Goal: Task Accomplishment & Management: Manage account settings

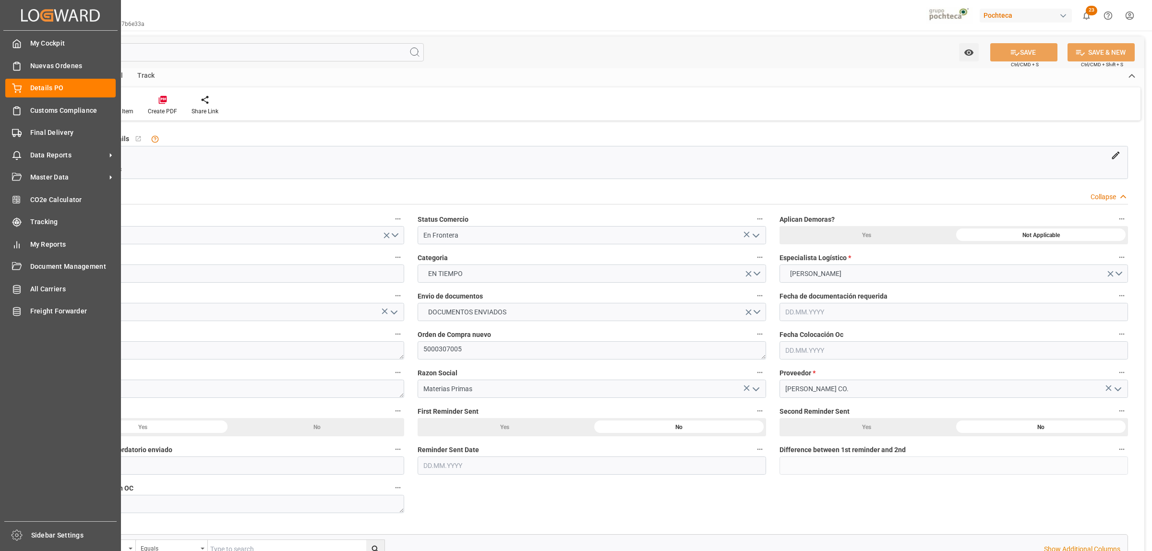
click at [30, 86] on span "Details PO" at bounding box center [73, 88] width 86 height 10
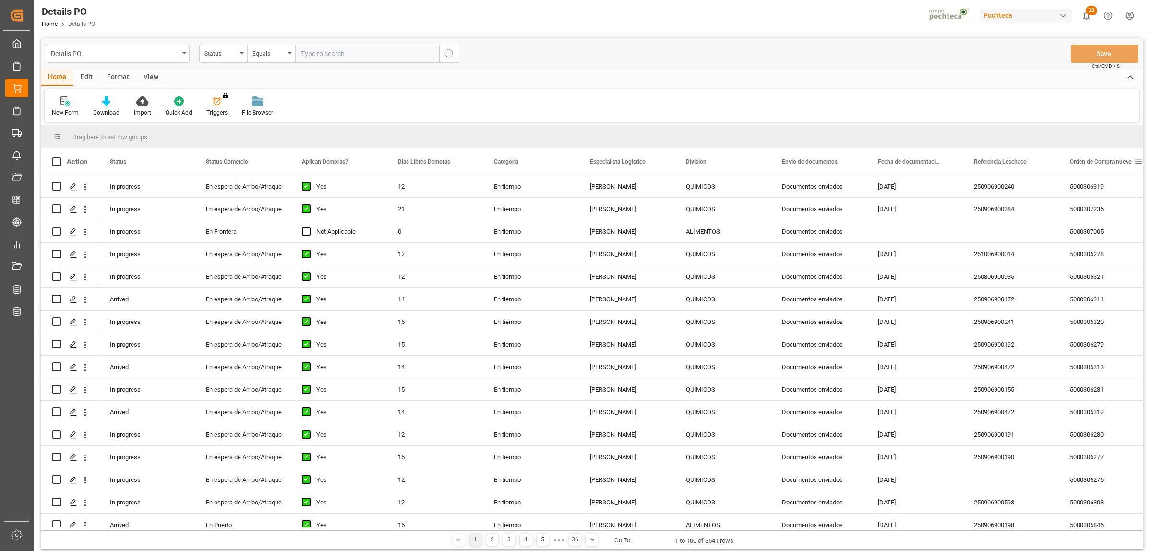
click at [1138, 161] on span at bounding box center [1138, 161] width 9 height 9
click at [1111, 164] on span "filter" at bounding box center [1106, 163] width 9 height 9
type input "5000308417"
click at [1094, 240] on button "Apply" at bounding box center [1102, 244] width 18 height 10
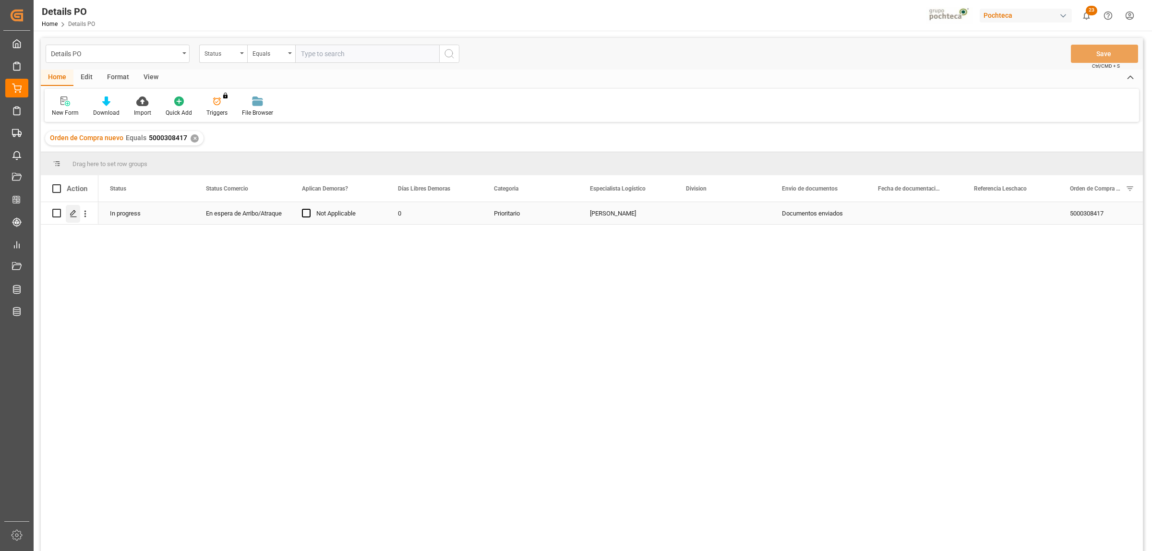
click at [73, 215] on icon "Press SPACE to select this row." at bounding box center [74, 214] width 8 height 8
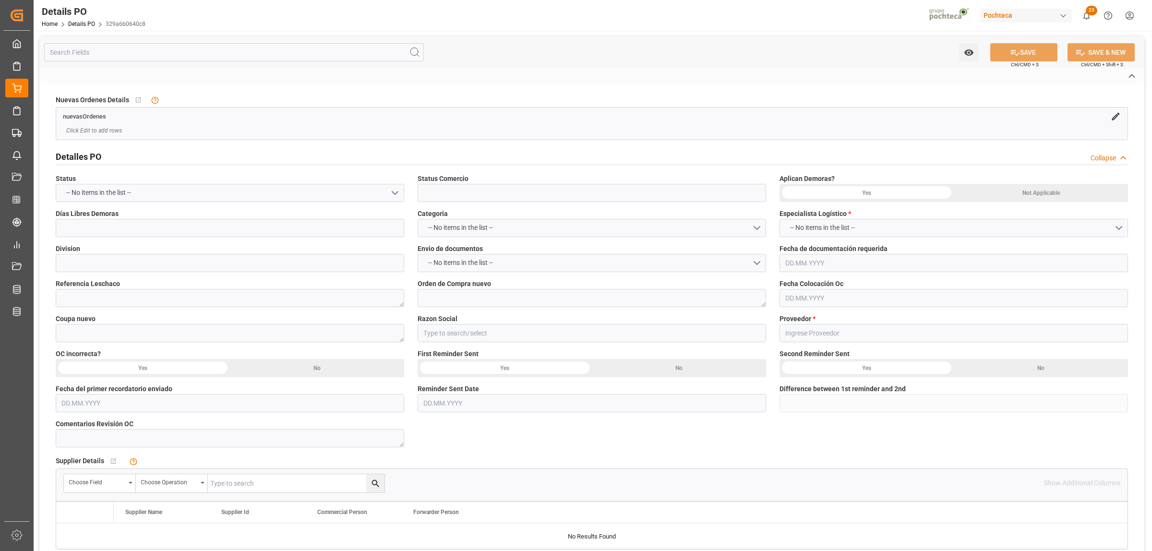
type input "En espera de Arribo/Atraque"
type textarea "5000308417"
type textarea "198929"
type input "Materias Primas"
type input "LATAM CHEMICALS LLC"
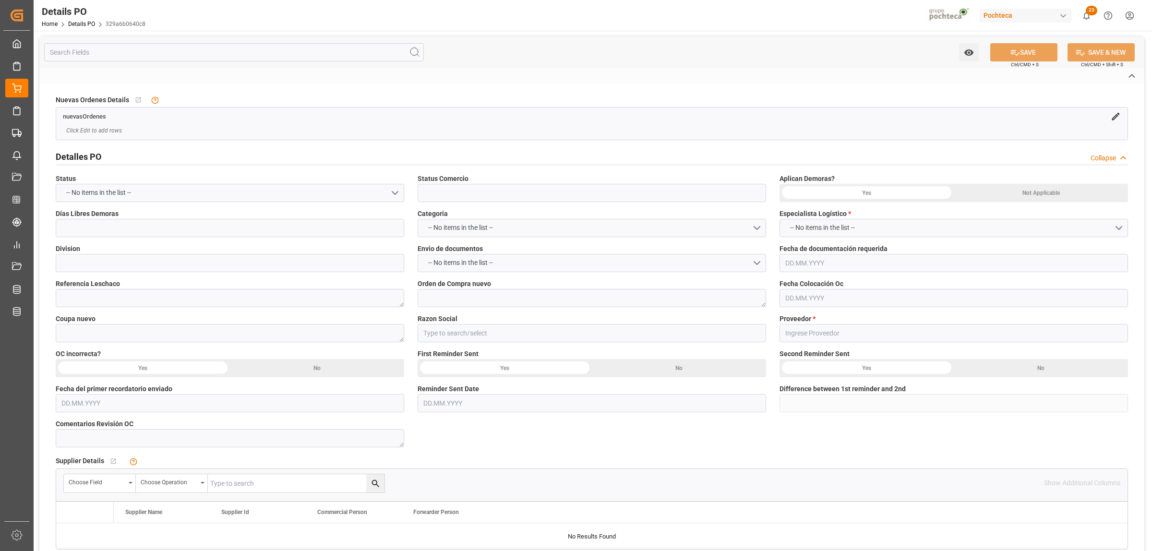
type textarea "95634758"
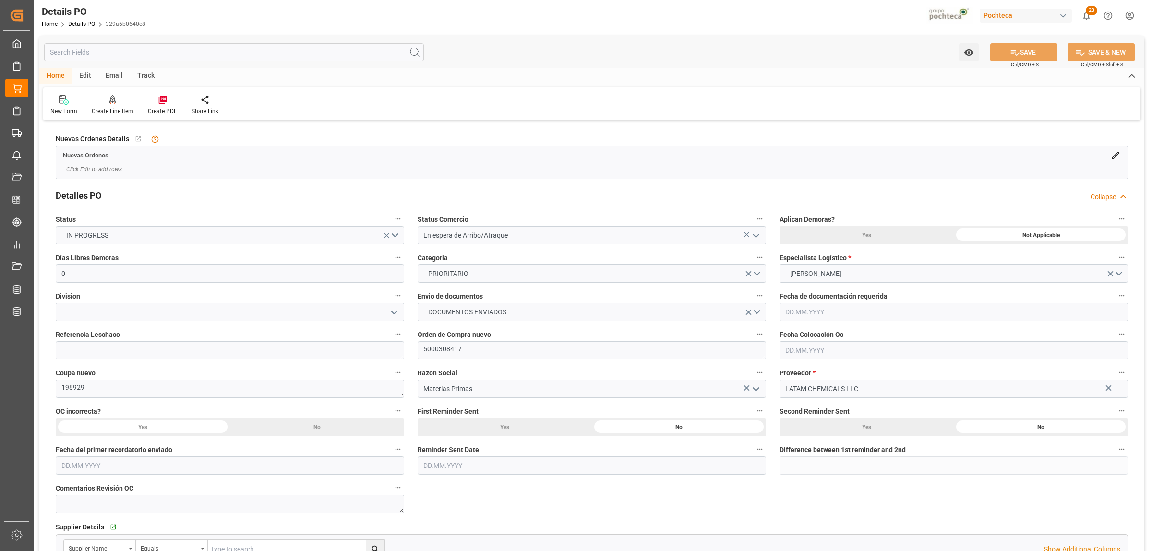
type input "0"
type input "[DATE]"
click at [757, 235] on polyline "open menu" at bounding box center [756, 235] width 6 height 3
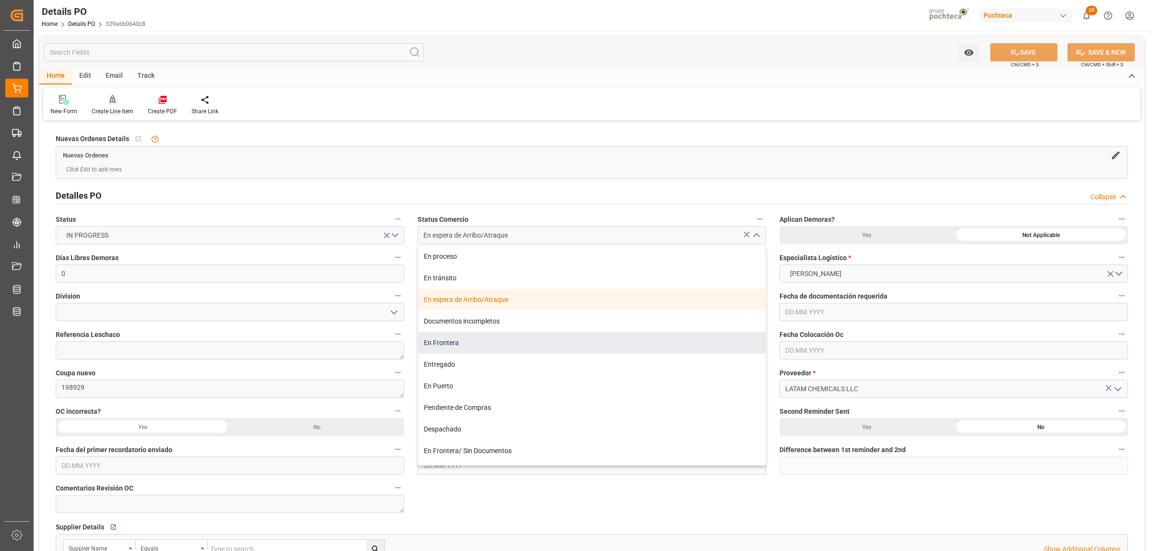
click at [437, 349] on div "En Frontera" at bounding box center [591, 343] width 347 height 22
type input "En Frontera"
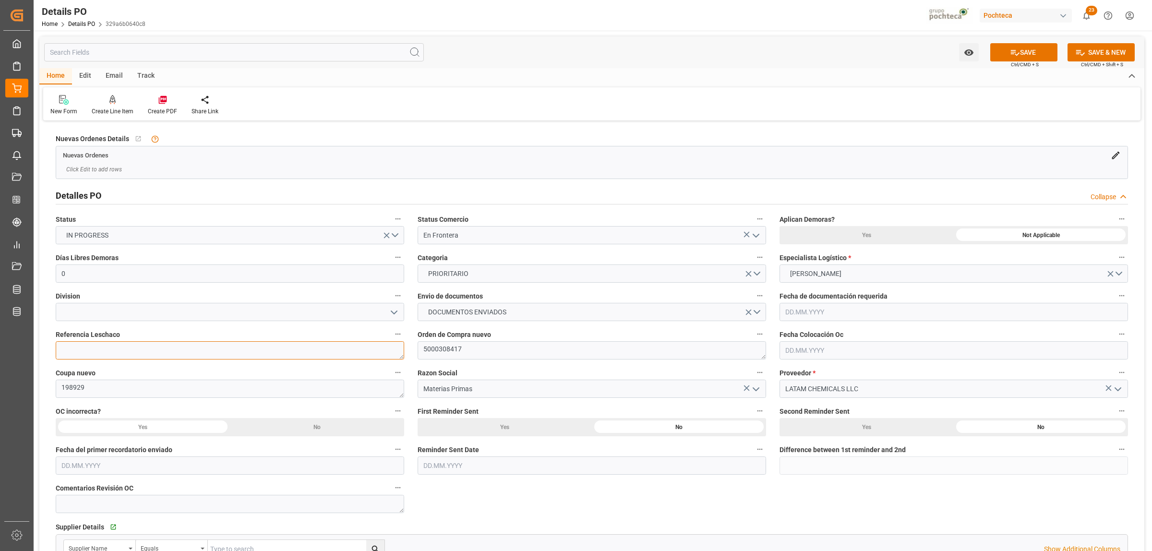
click at [166, 343] on textarea at bounding box center [230, 350] width 348 height 18
paste textarea "250906990132"
type textarea "250906990132"
click at [393, 311] on icon "open menu" at bounding box center [394, 313] width 12 height 12
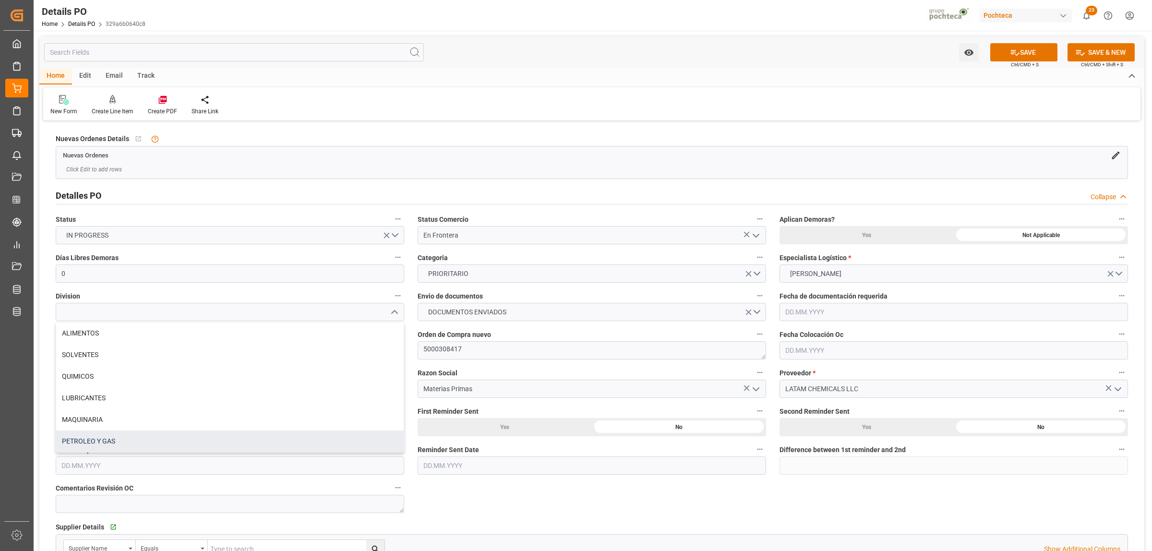
click at [116, 445] on div "PETROLEO Y GAS" at bounding box center [229, 442] width 347 height 22
type input "PETROLEO Y GAS"
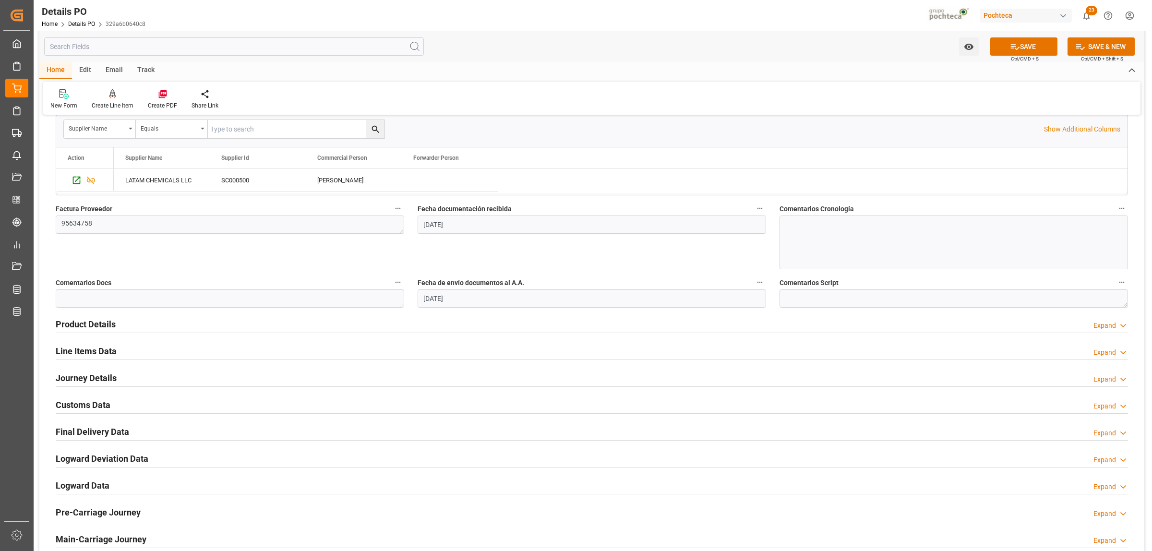
scroll to position [480, 0]
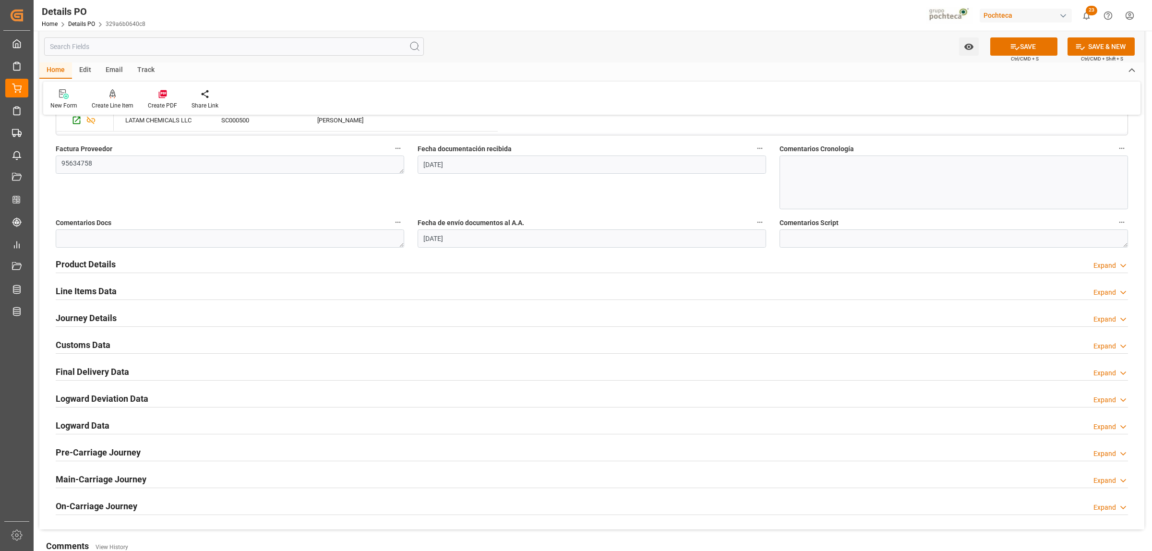
click at [87, 324] on h2 "Journey Details" at bounding box center [86, 317] width 61 height 13
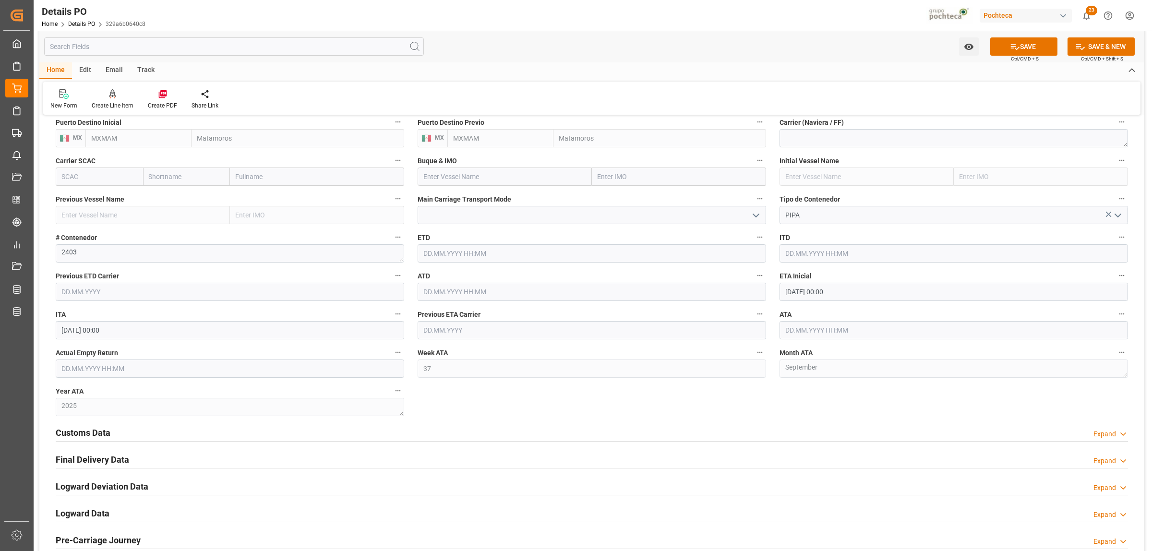
scroll to position [780, 0]
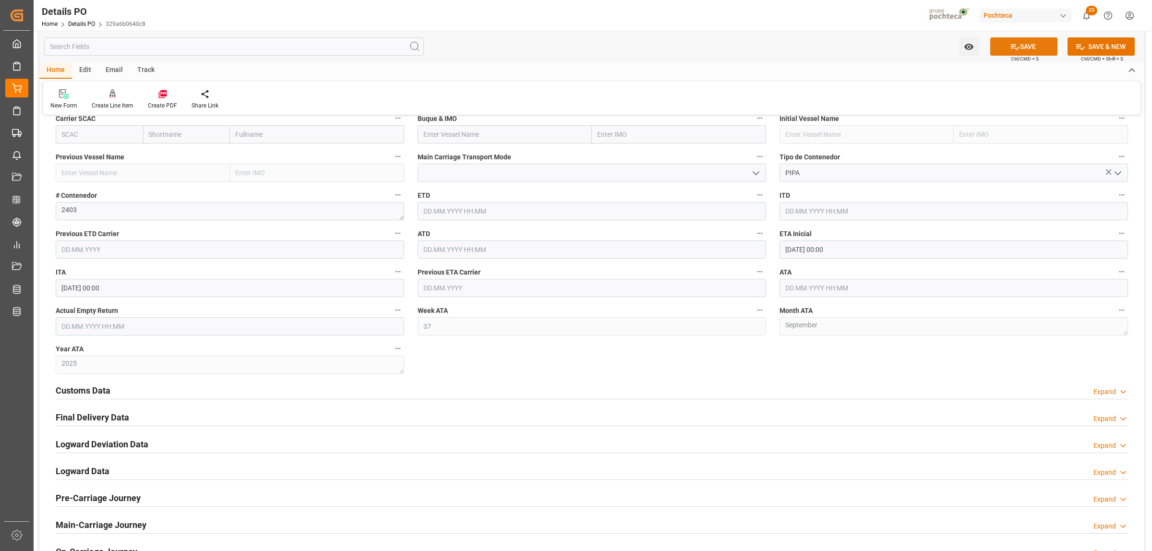
click at [1007, 44] on button "SAVE" at bounding box center [1023, 46] width 67 height 18
click at [92, 420] on h2 "Final Delivery Data" at bounding box center [92, 417] width 73 height 13
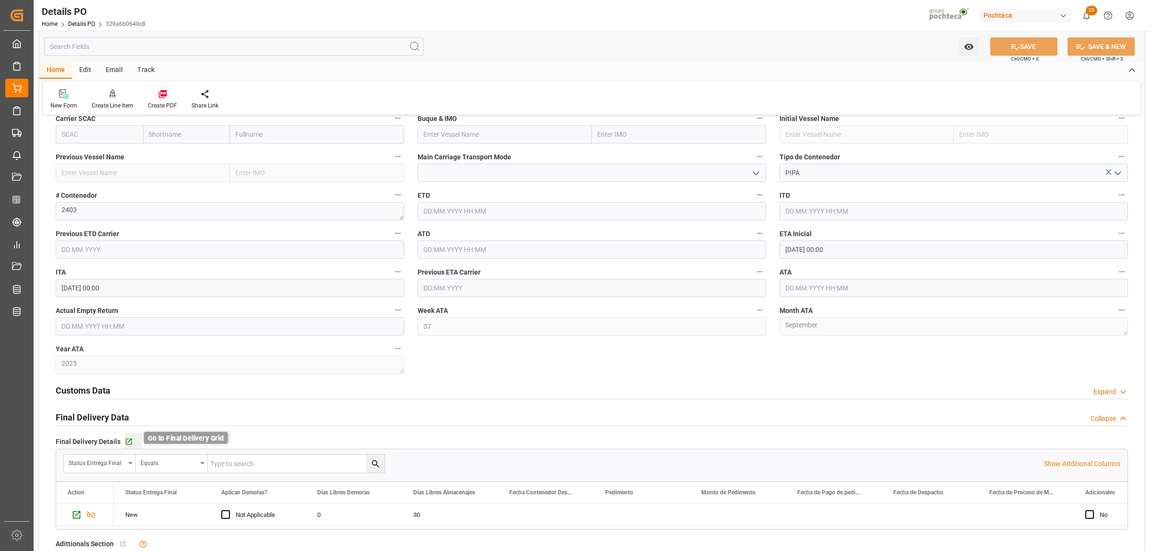
click at [127, 445] on icon "button" at bounding box center [129, 442] width 6 height 6
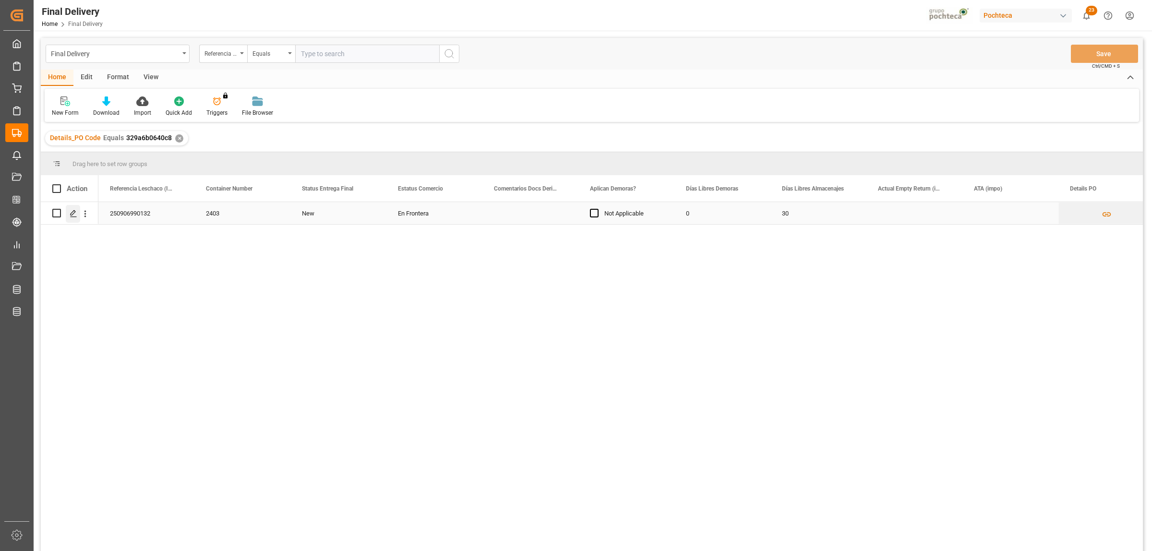
click at [77, 214] on icon "Press SPACE to select this row." at bounding box center [74, 214] width 8 height 8
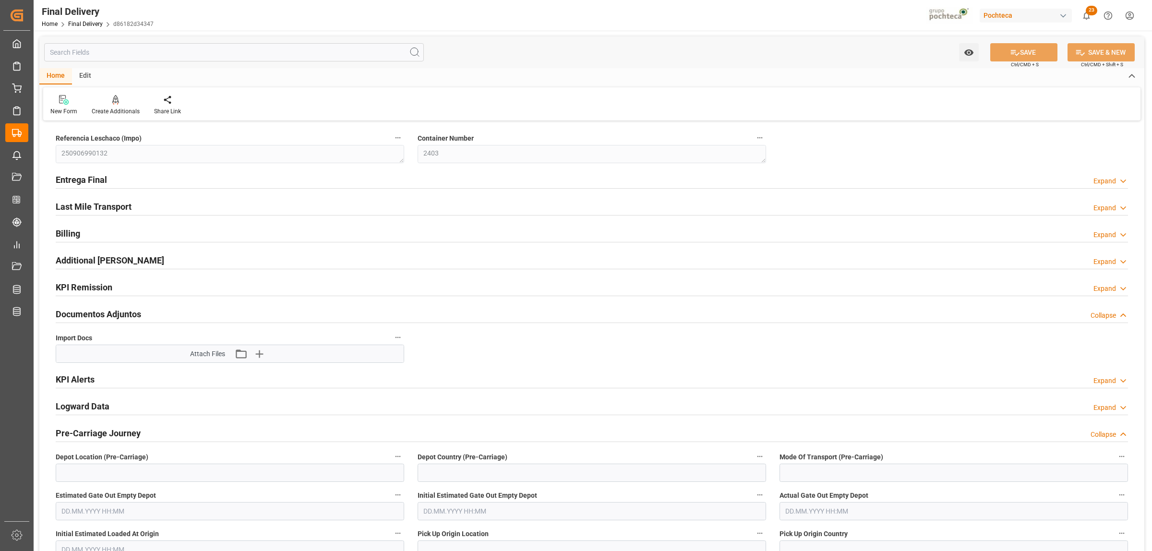
click at [88, 178] on h2 "Entrega Final" at bounding box center [81, 179] width 51 height 13
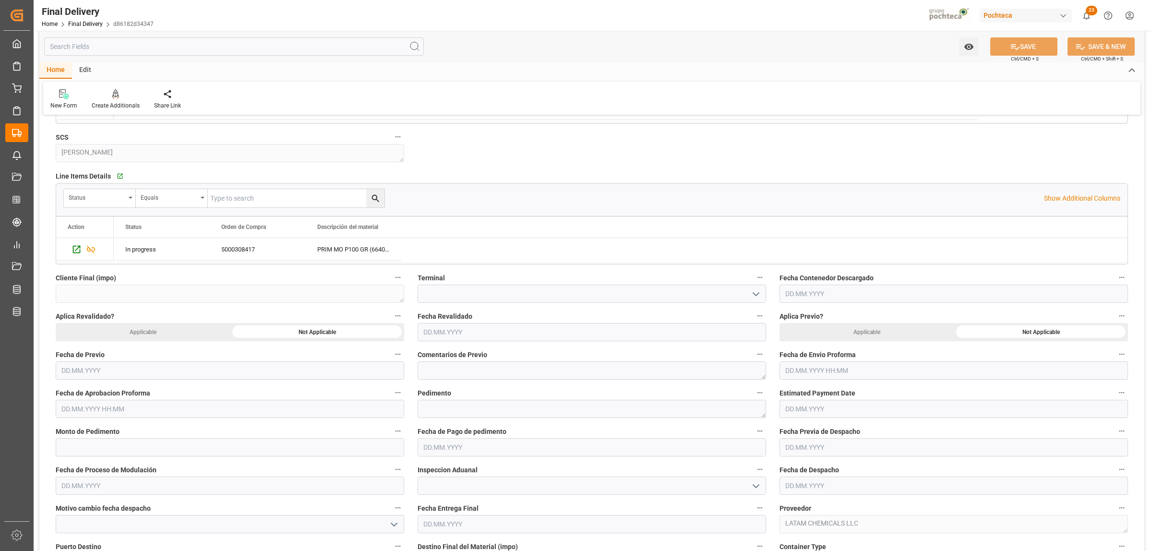
scroll to position [360, 0]
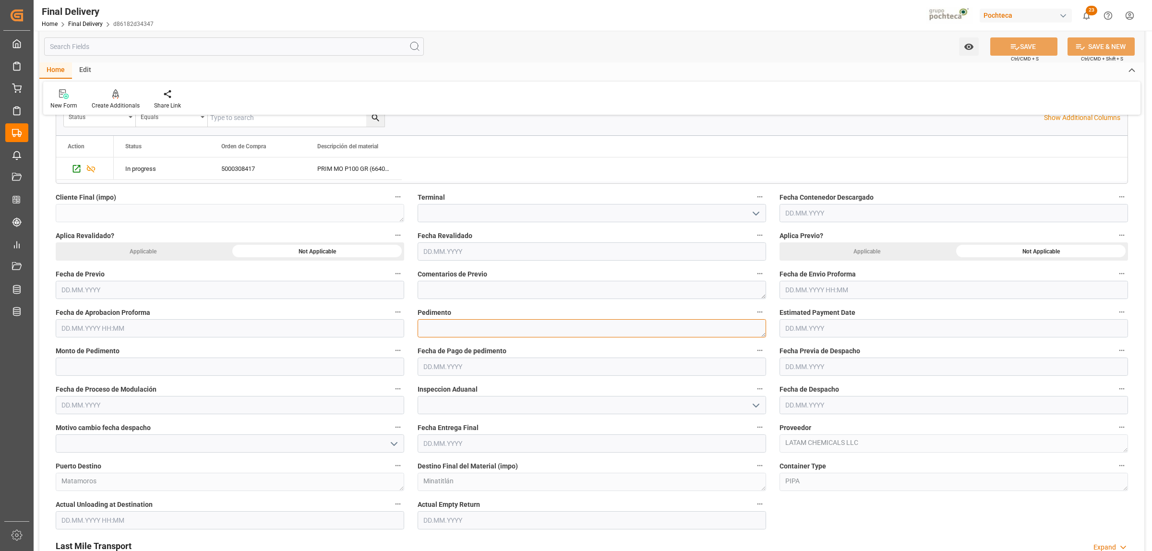
click at [445, 325] on textarea at bounding box center [592, 328] width 348 height 18
paste textarea "25 17 1637 5008249"
type textarea "25 17 1637 5008249"
click at [174, 370] on input "text" at bounding box center [230, 367] width 348 height 18
paste input "text"
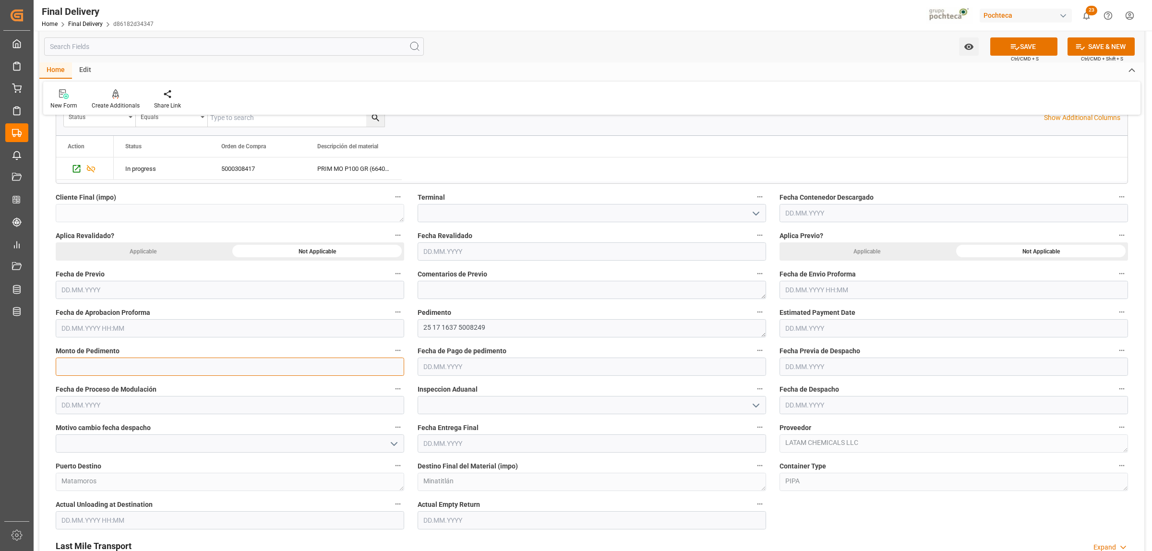
paste input "text"
click at [130, 365] on input "text" at bounding box center [230, 367] width 348 height 18
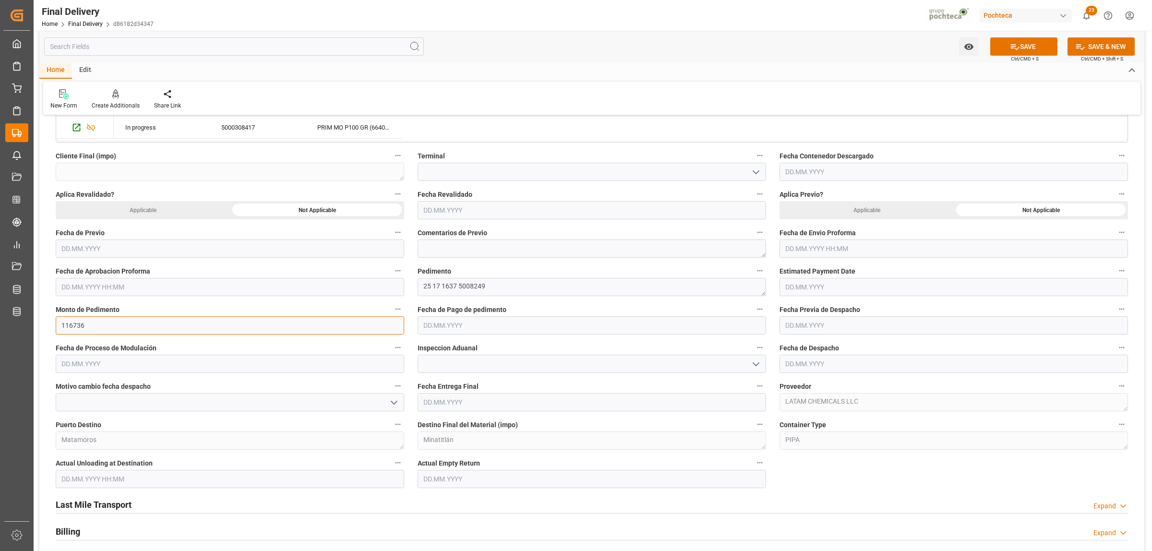
scroll to position [420, 0]
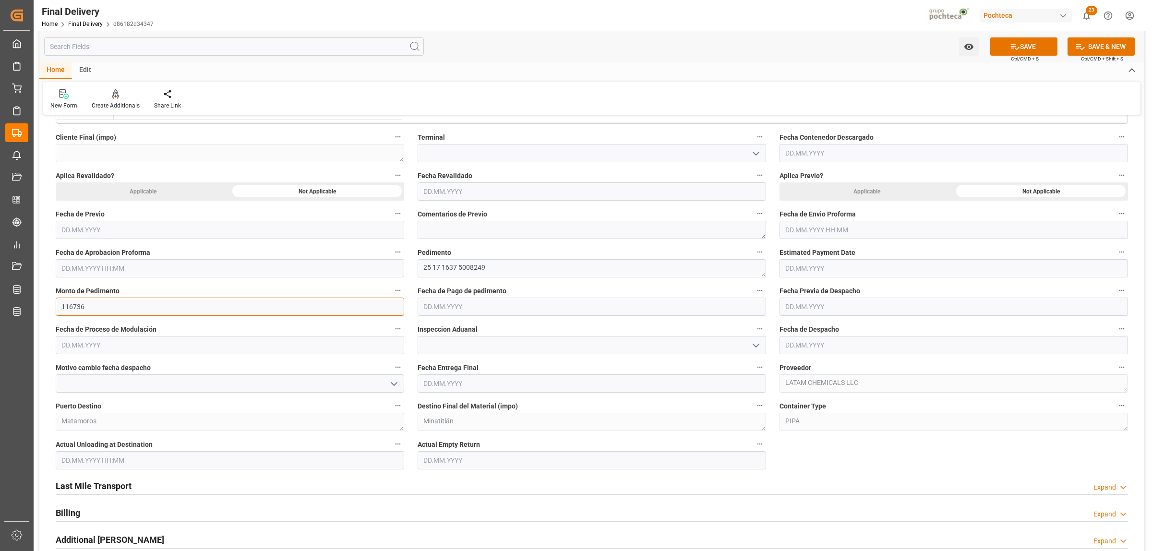
type input "116736"
click at [829, 227] on input "text" at bounding box center [953, 230] width 348 height 18
click at [829, 226] on input "text" at bounding box center [953, 230] width 348 height 18
click at [791, 302] on div "8" at bounding box center [792, 308] width 12 height 12
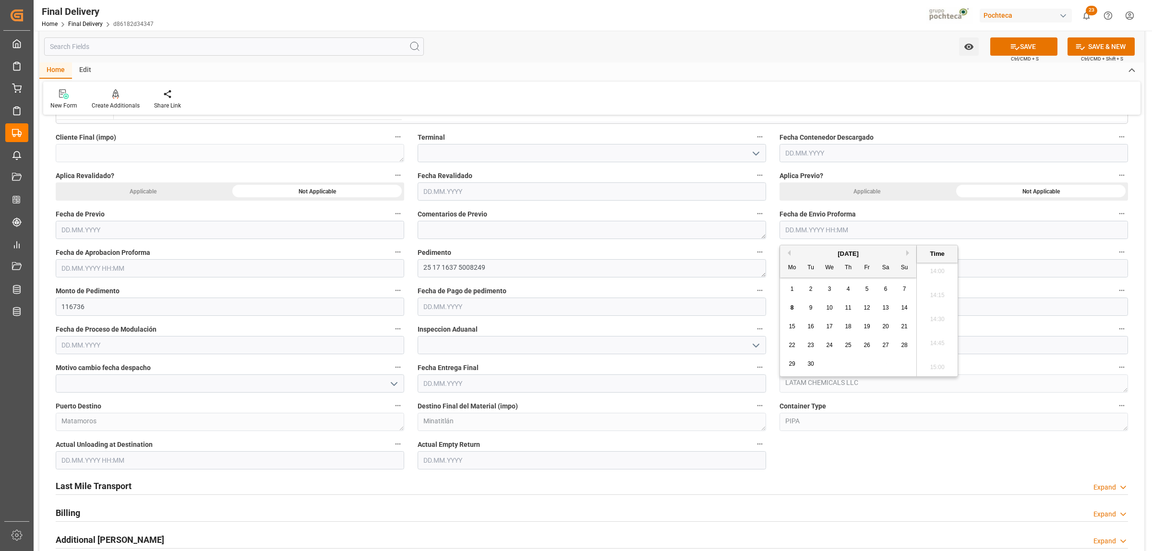
type input "[DATE] 00:00"
click at [195, 272] on input "text" at bounding box center [230, 268] width 348 height 18
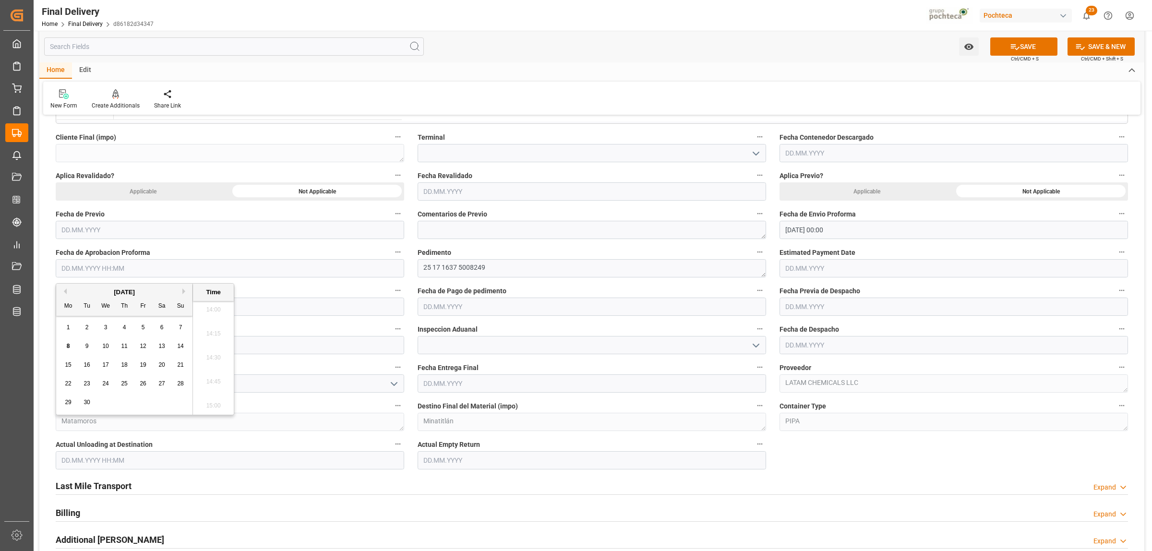
click at [65, 346] on div "8" at bounding box center [68, 347] width 12 height 12
type input "[DATE] 00:00"
click at [472, 484] on div "Last Mile Transport Expand" at bounding box center [592, 485] width 1072 height 18
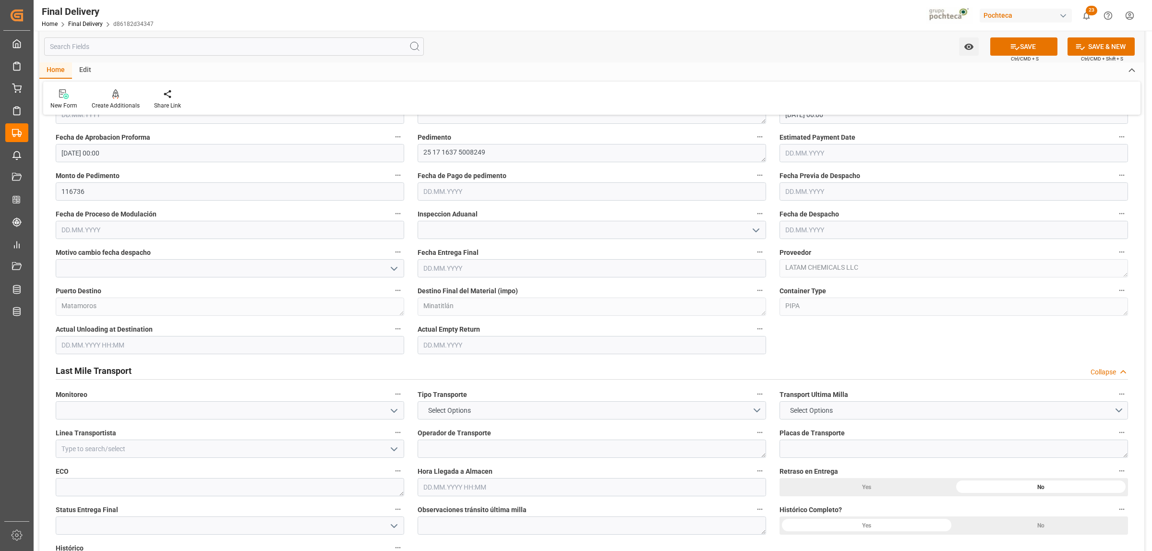
scroll to position [600, 0]
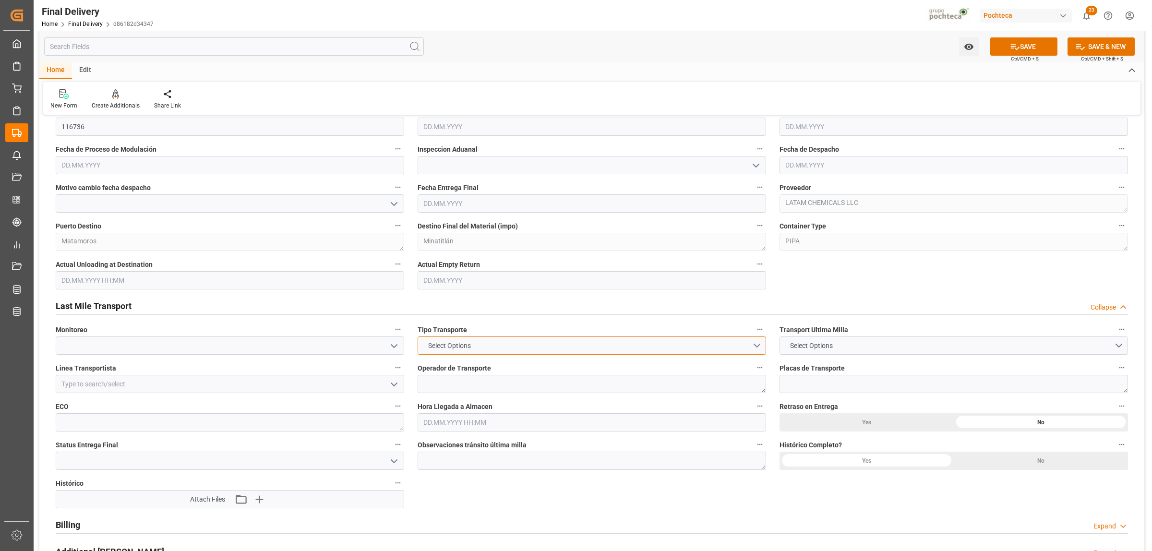
click at [758, 346] on button "Select Options" at bounding box center [592, 345] width 348 height 18
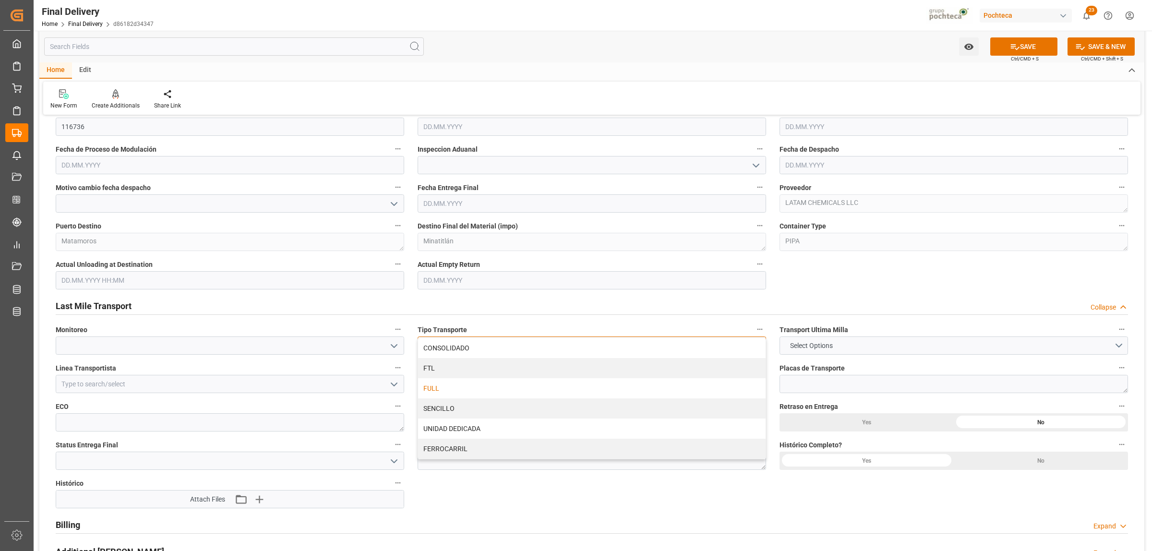
scroll to position [660, 0]
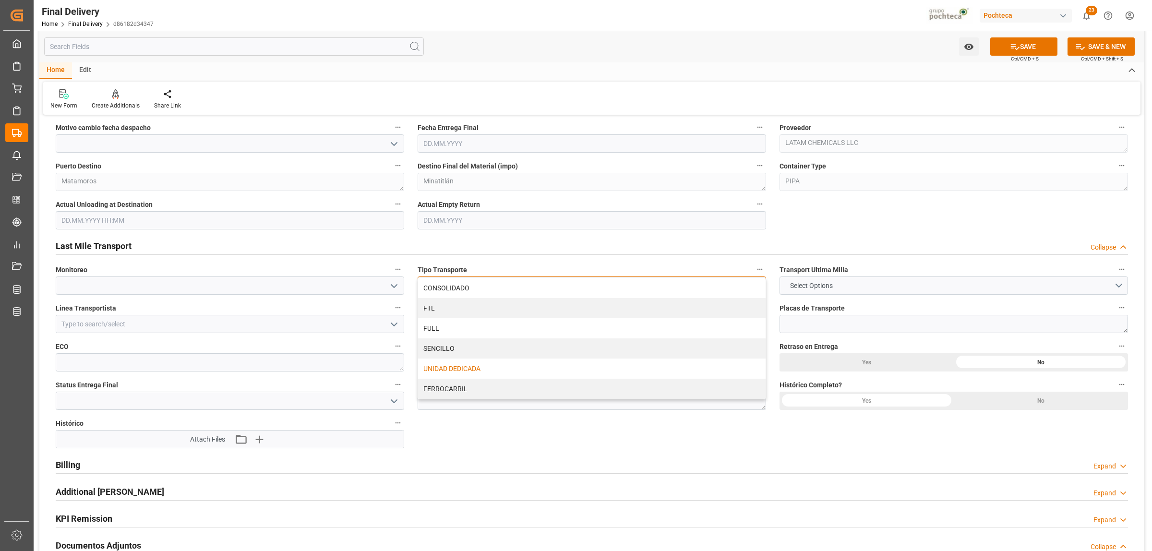
click at [456, 374] on div "UNIDAD DEDICADA" at bounding box center [591, 369] width 347 height 20
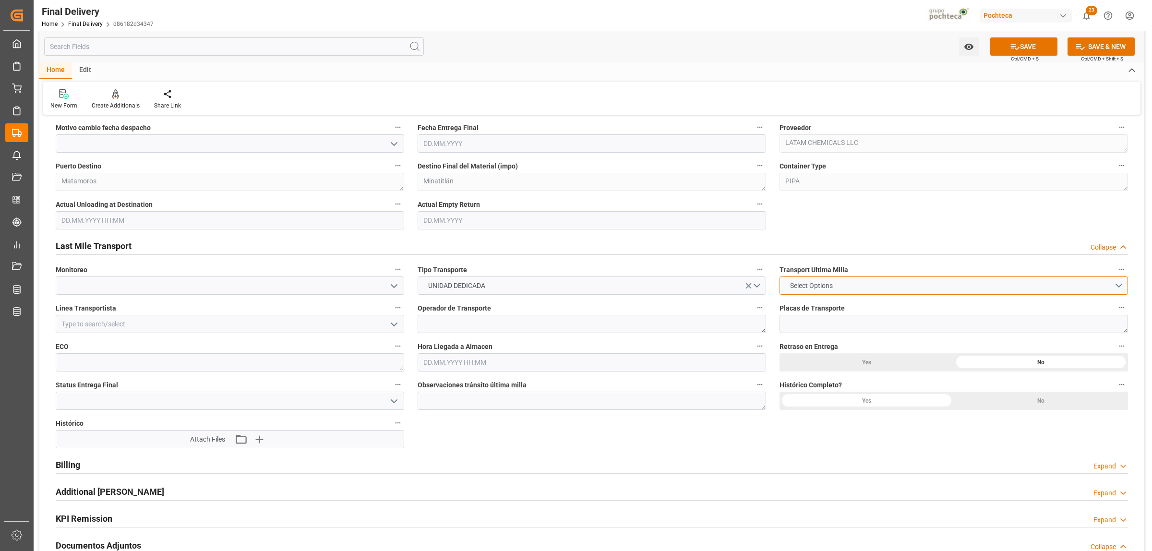
click at [1116, 288] on button "Select Options" at bounding box center [953, 285] width 348 height 18
click at [820, 307] on div "POCHTECA" at bounding box center [953, 308] width 347 height 20
click at [395, 328] on icon "open menu" at bounding box center [394, 325] width 12 height 12
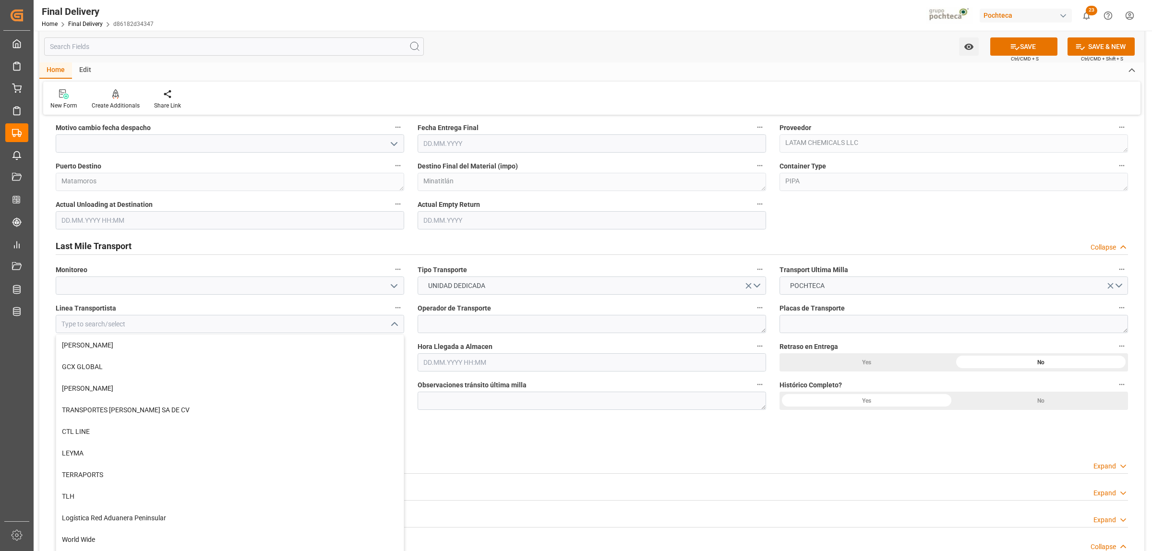
click at [391, 325] on icon "close menu" at bounding box center [394, 325] width 12 height 12
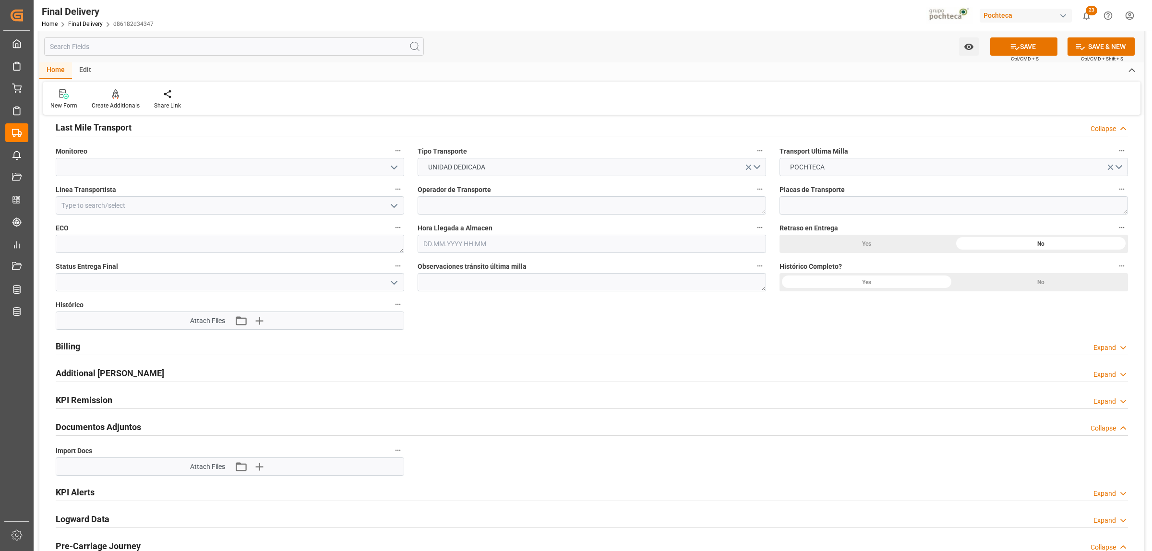
scroll to position [780, 0]
click at [259, 467] on icon "button" at bounding box center [258, 465] width 9 height 9
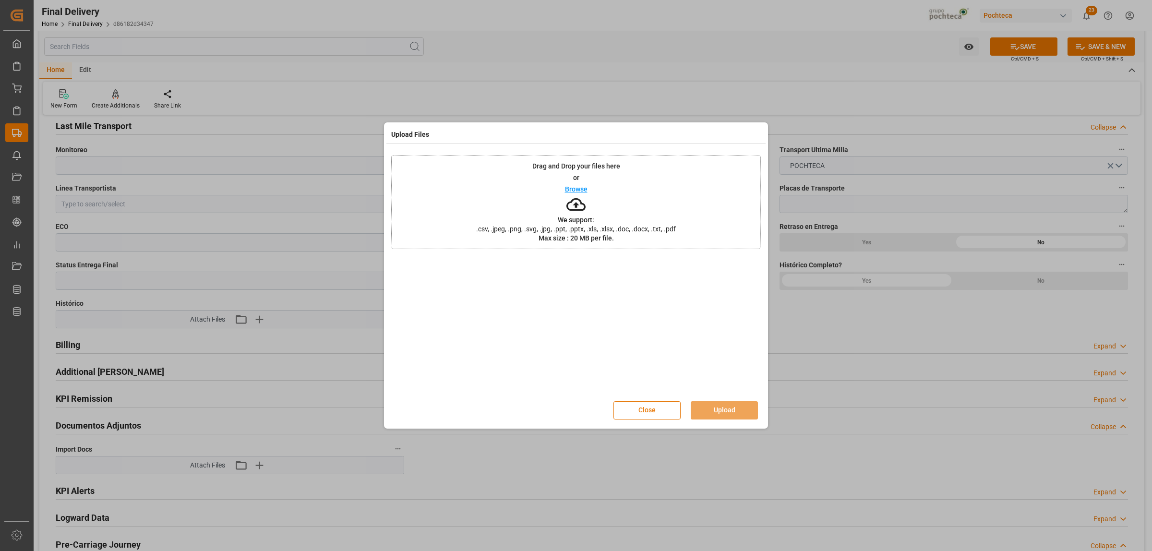
click at [675, 409] on button "Close" at bounding box center [646, 410] width 67 height 18
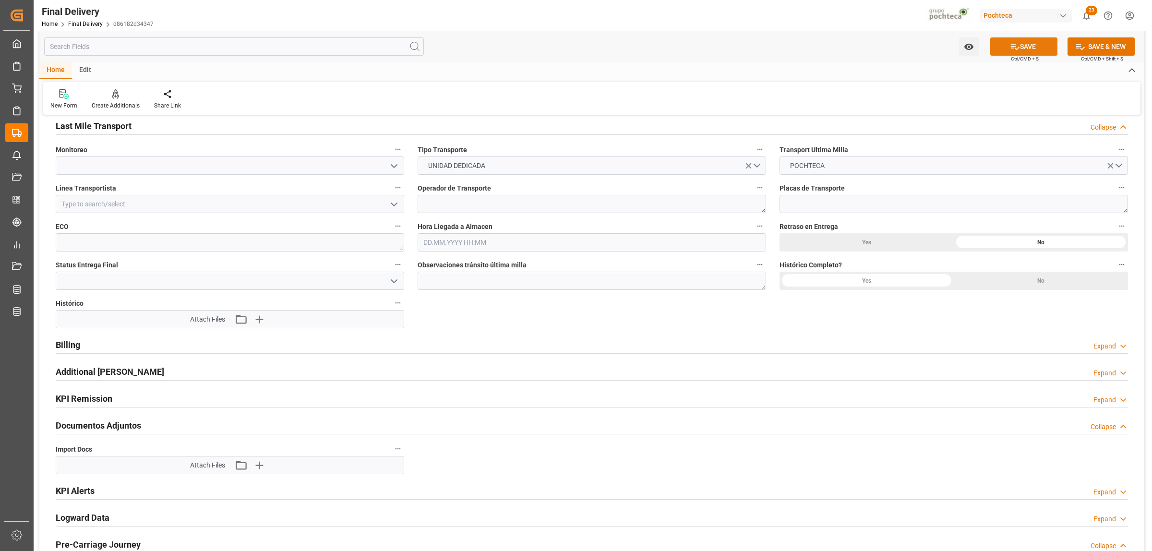
click at [1018, 51] on button "SAVE" at bounding box center [1023, 46] width 67 height 18
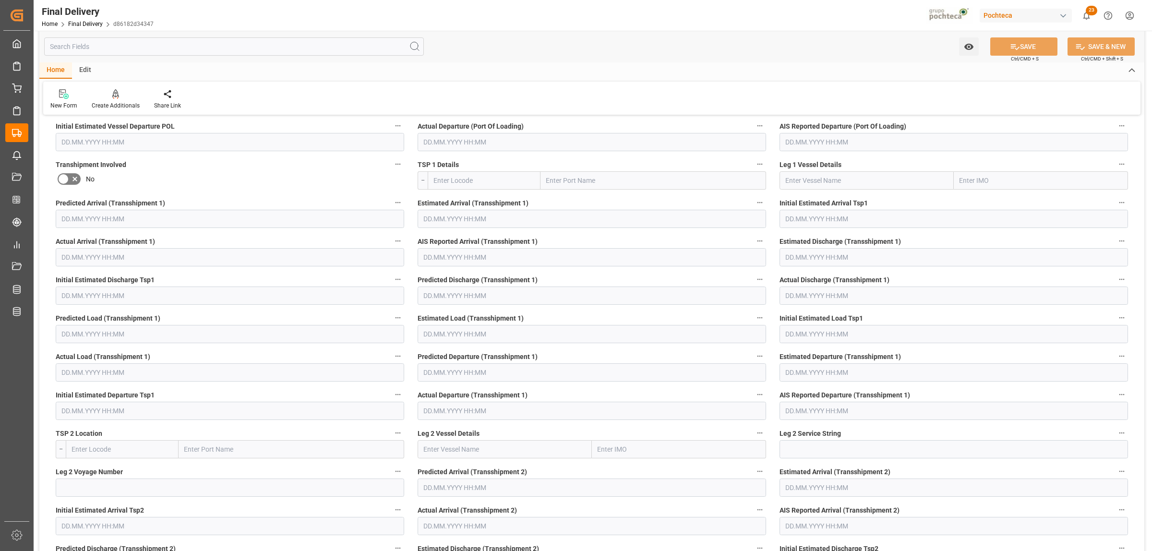
scroll to position [80, 0]
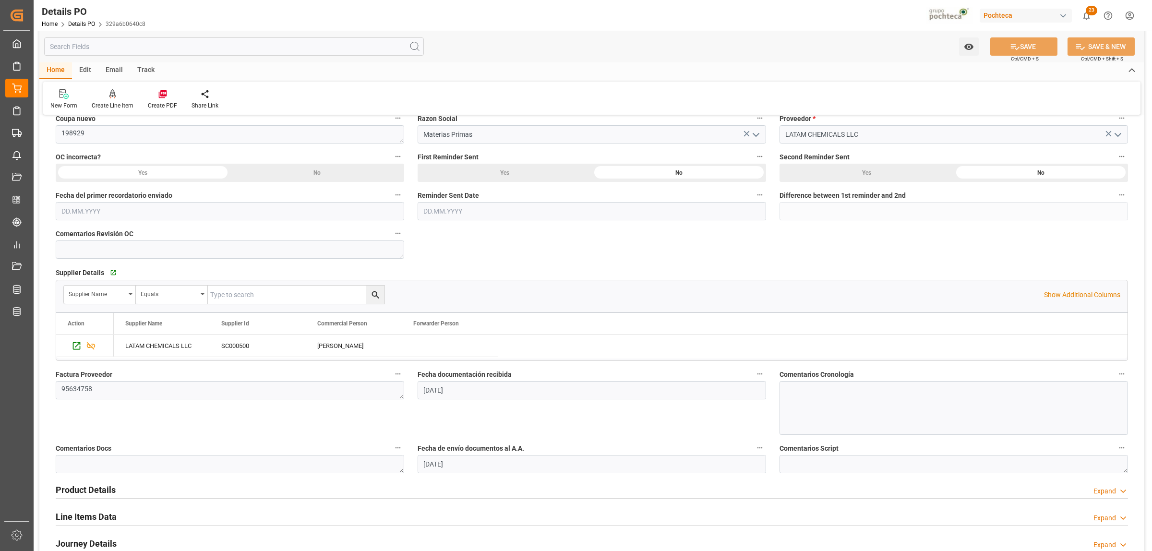
scroll to position [533, 0]
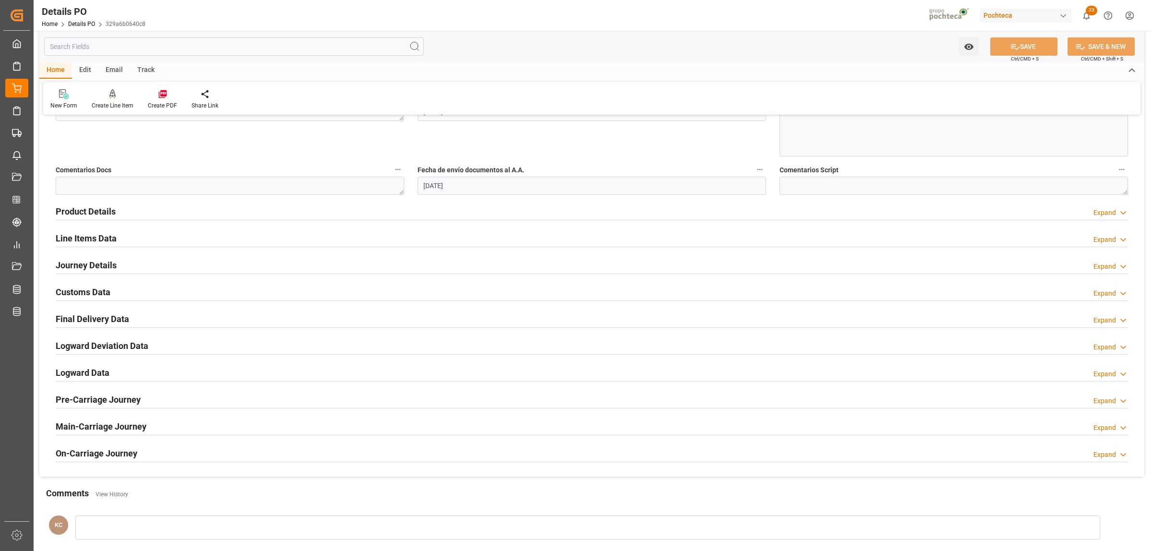
click at [80, 267] on h2 "Journey Details" at bounding box center [86, 265] width 61 height 13
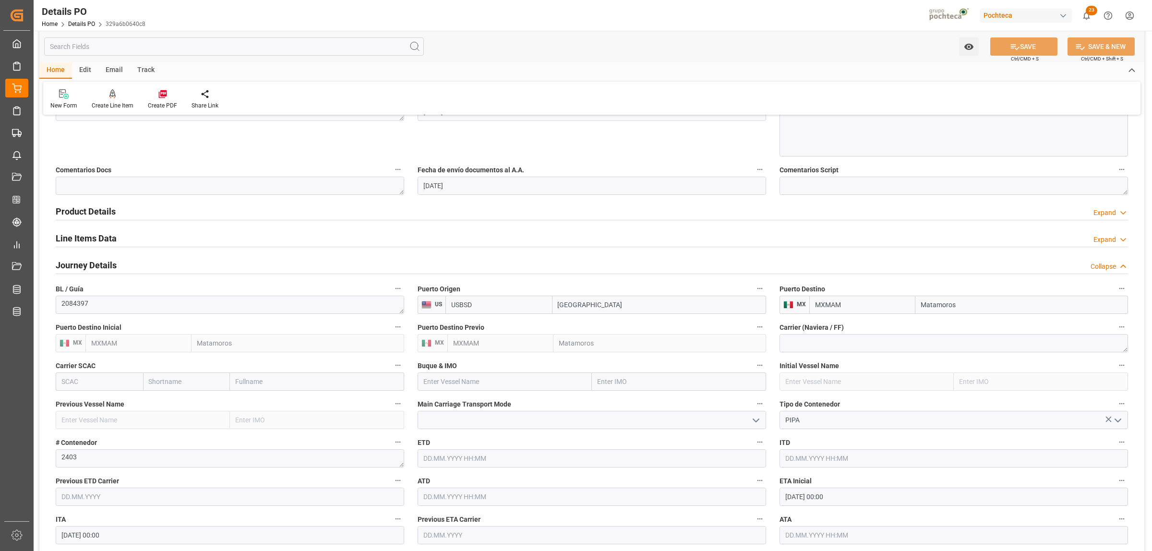
scroll to position [653, 0]
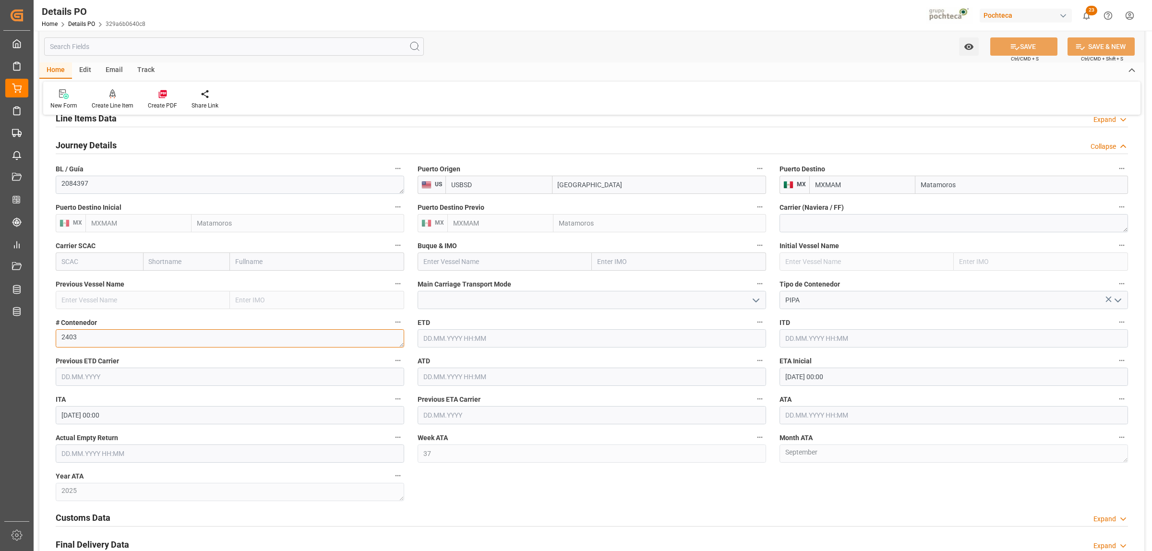
drag, startPoint x: 87, startPoint y: 339, endPoint x: 46, endPoint y: 339, distance: 40.8
click at [46, 339] on div "Nuevas Ordenes Details   No child Object linked Nuevas Ordenes Click Edit to ad…" at bounding box center [591, 87] width 1105 height 1232
type textarea "T-24"
click at [1016, 50] on icon at bounding box center [1015, 47] width 10 height 10
